Goal: Information Seeking & Learning: Learn about a topic

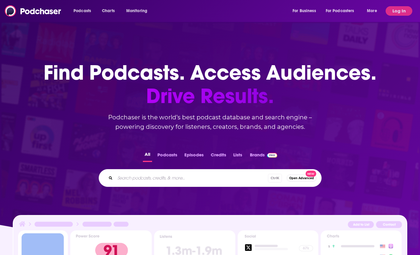
click at [134, 178] on input "Search podcasts, credits, & more..." at bounding box center [191, 177] width 153 height 9
type input "[PERSON_NAME]"
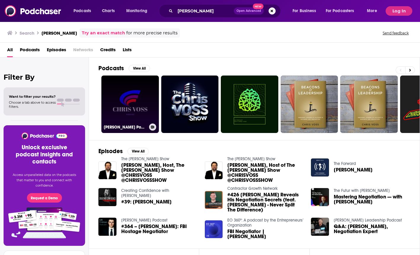
click at [141, 92] on link "[PERSON_NAME] Podcast" at bounding box center [129, 104] width 57 height 57
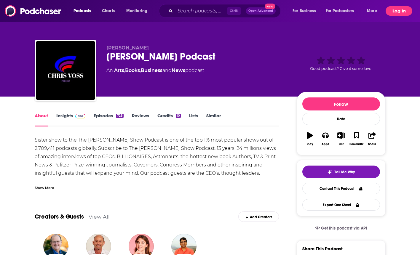
click at [396, 9] on button "Log In" at bounding box center [398, 10] width 27 height 9
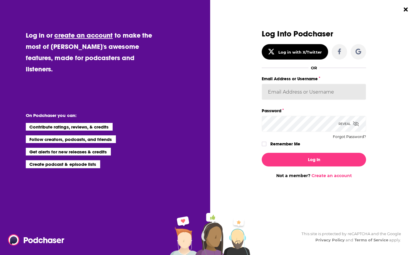
type input "ereardon"
click at [305, 91] on input "ereardon" at bounding box center [314, 92] width 104 height 16
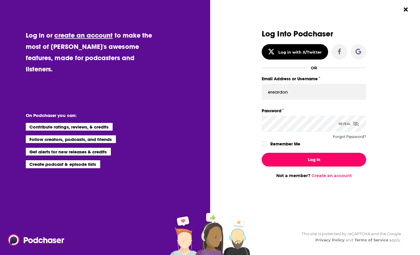
click at [306, 156] on button "Log In" at bounding box center [314, 160] width 104 height 14
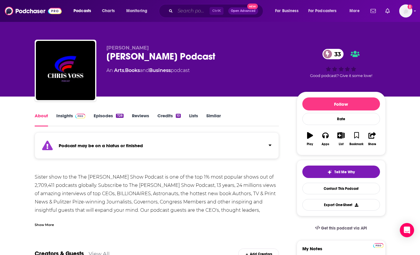
click at [187, 11] on input "Search podcasts, credits, & more..." at bounding box center [192, 10] width 34 height 9
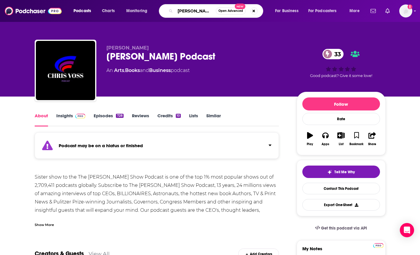
type input "[PERSON_NAME]"
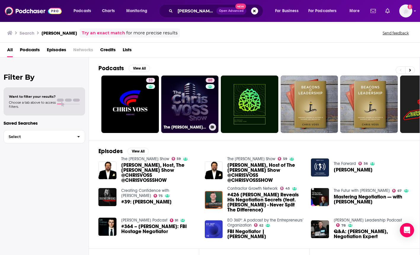
click at [190, 92] on link "60 The [PERSON_NAME] Show" at bounding box center [189, 104] width 57 height 57
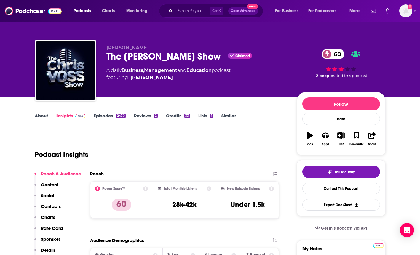
scroll to position [30, 0]
